Goal: Information Seeking & Learning: Learn about a topic

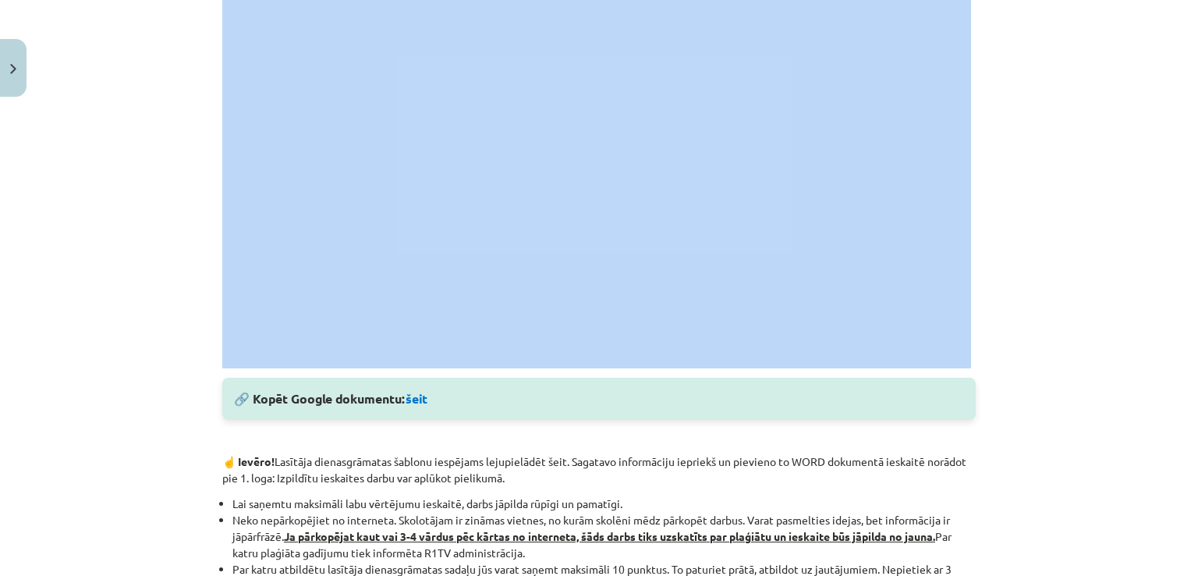
scroll to position [240, 0]
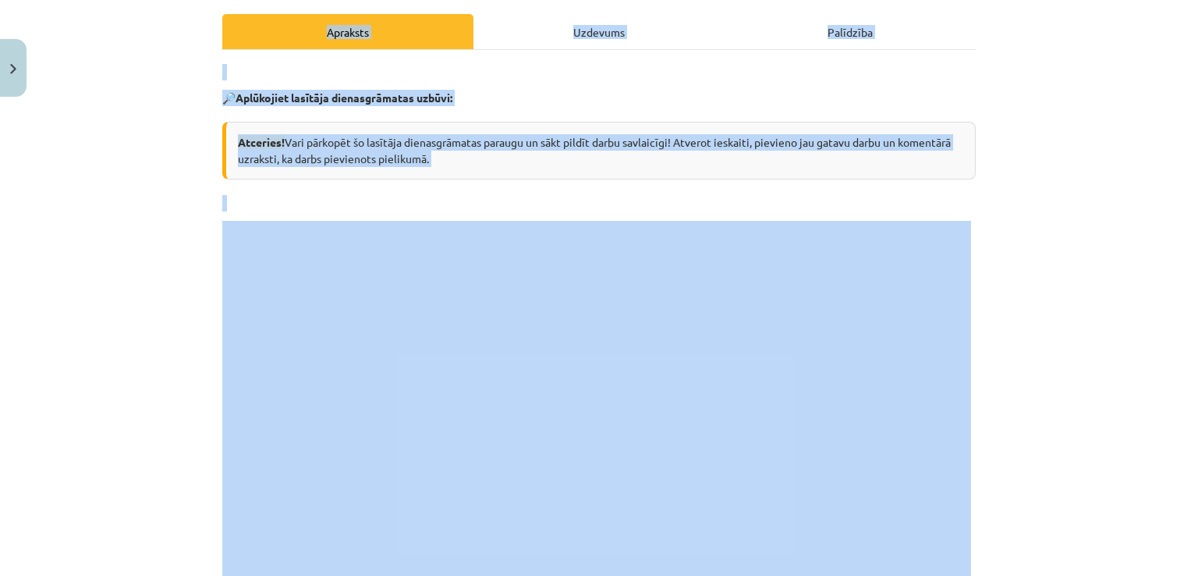
click at [78, 0] on html "0 Dāvanas 2942 mP 261 xp Ričards Alsters Sākums Aktuāli Kā mācīties eSKOLĀ Kont…" at bounding box center [599, 154] width 1198 height 576
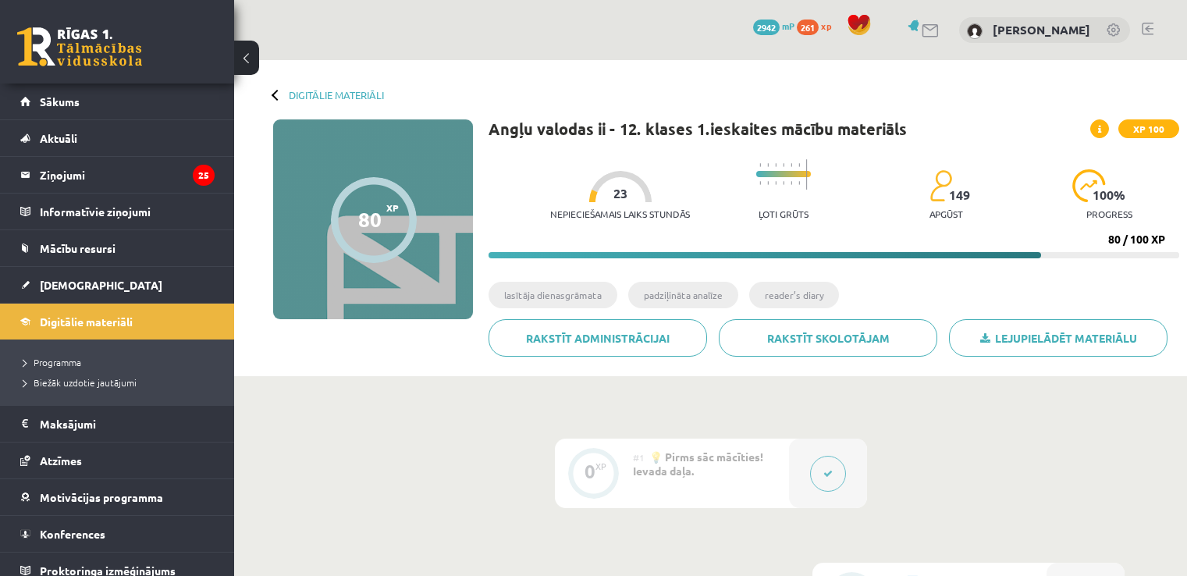
scroll to position [134, 0]
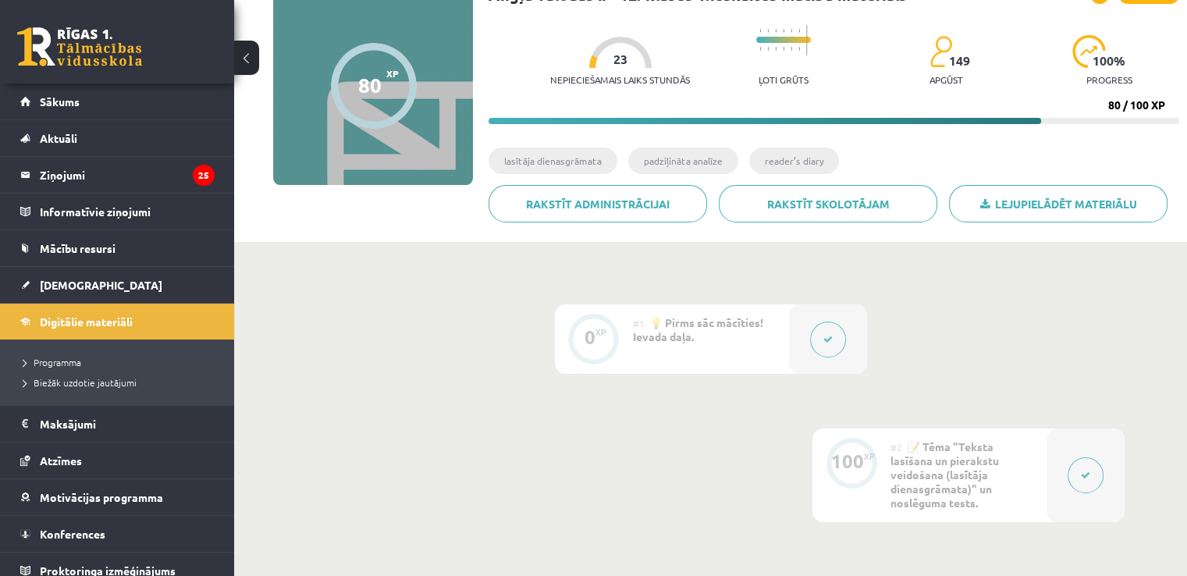
click at [264, 55] on div "80 XP XP 100 80 / 100 XP Angļu valodas ii - 12. klases 1.ieskaites mācību mater…" at bounding box center [710, 109] width 937 height 249
click at [240, 55] on button at bounding box center [246, 58] width 25 height 34
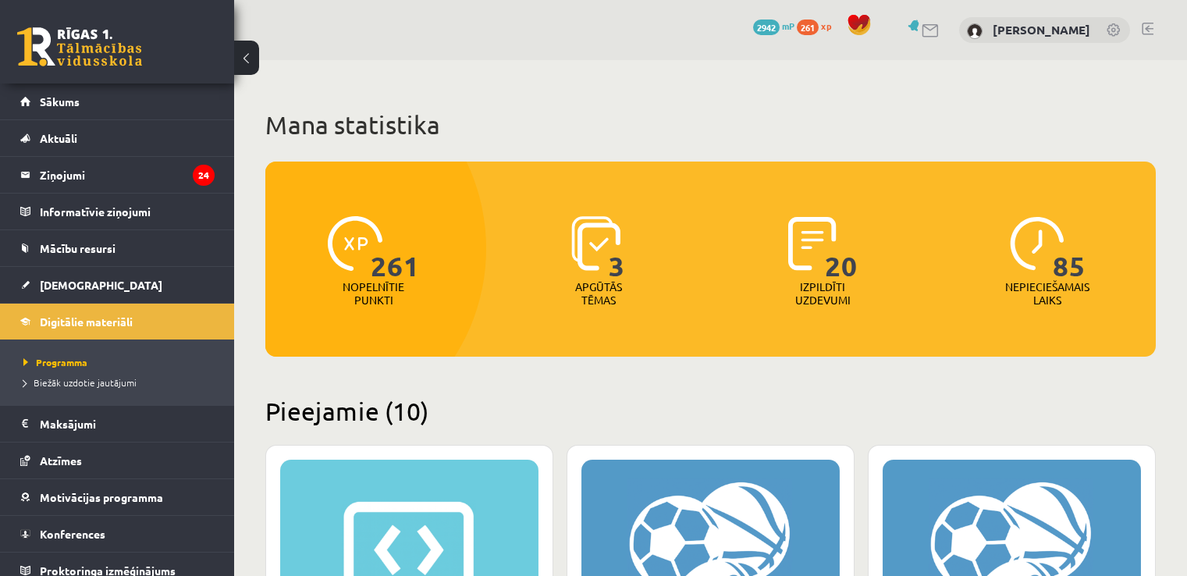
scroll to position [2319, 0]
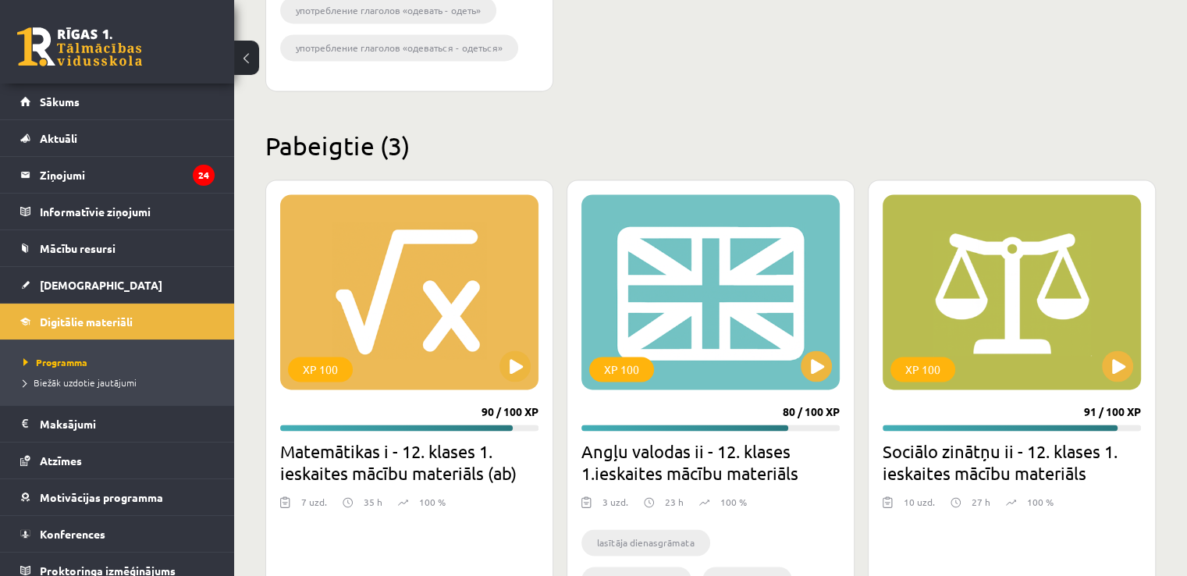
click at [1108, 393] on div "XP 100 91 / 100 XP Sociālo zinātņu ii - 12. klases 1. ieskaites mācību materiāl…" at bounding box center [1012, 402] width 288 height 447
click at [1109, 376] on button at bounding box center [1117, 365] width 31 height 31
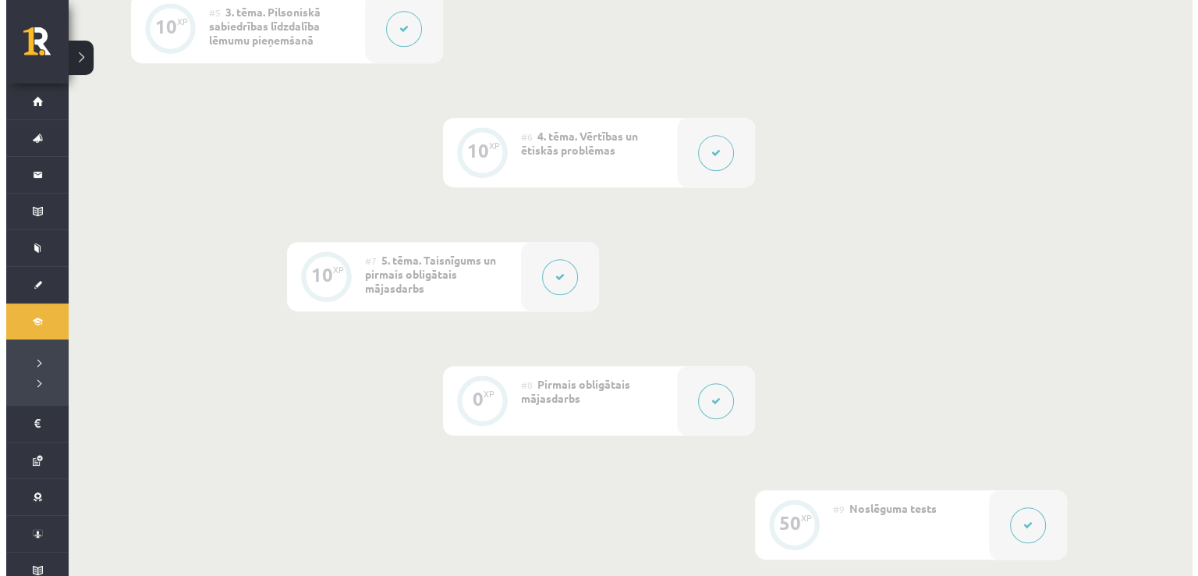
scroll to position [925, 0]
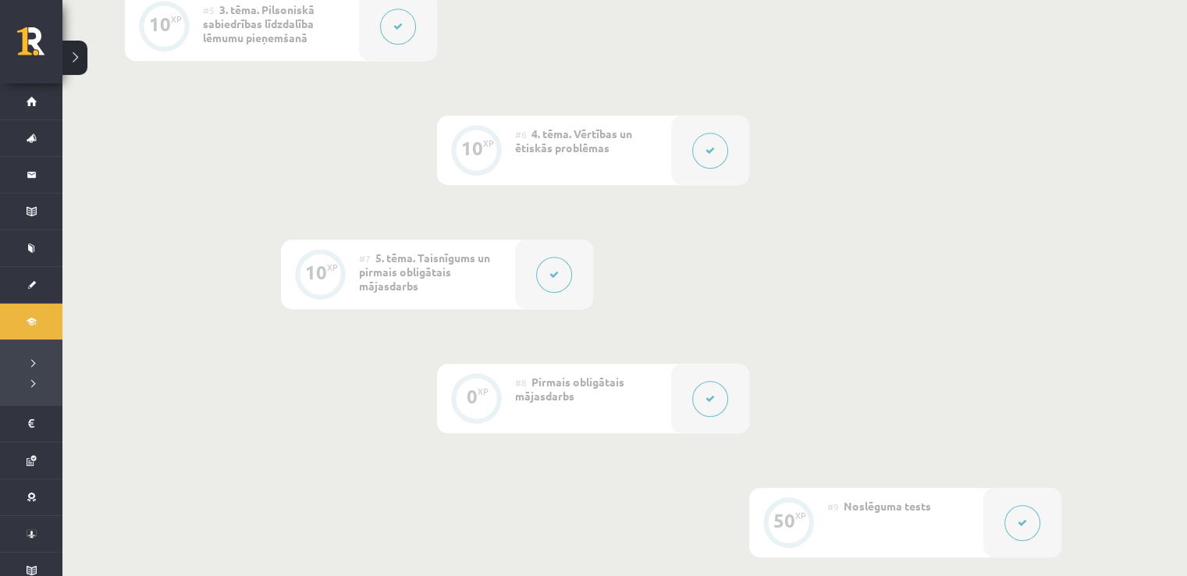
click at [715, 394] on button at bounding box center [710, 399] width 36 height 36
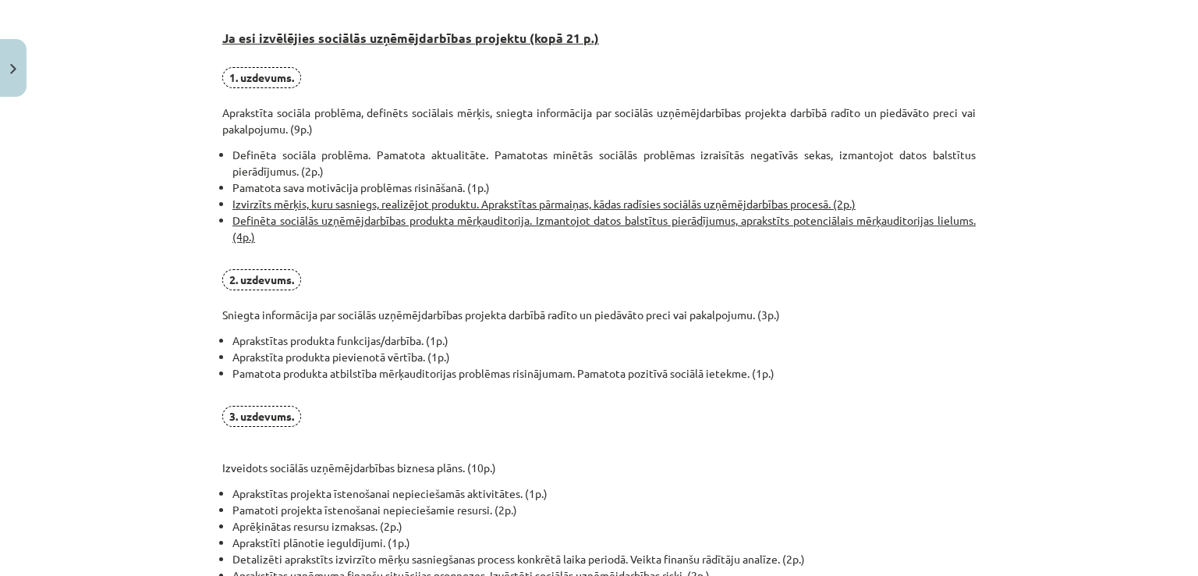
scroll to position [954, 0]
